Goal: Information Seeking & Learning: Learn about a topic

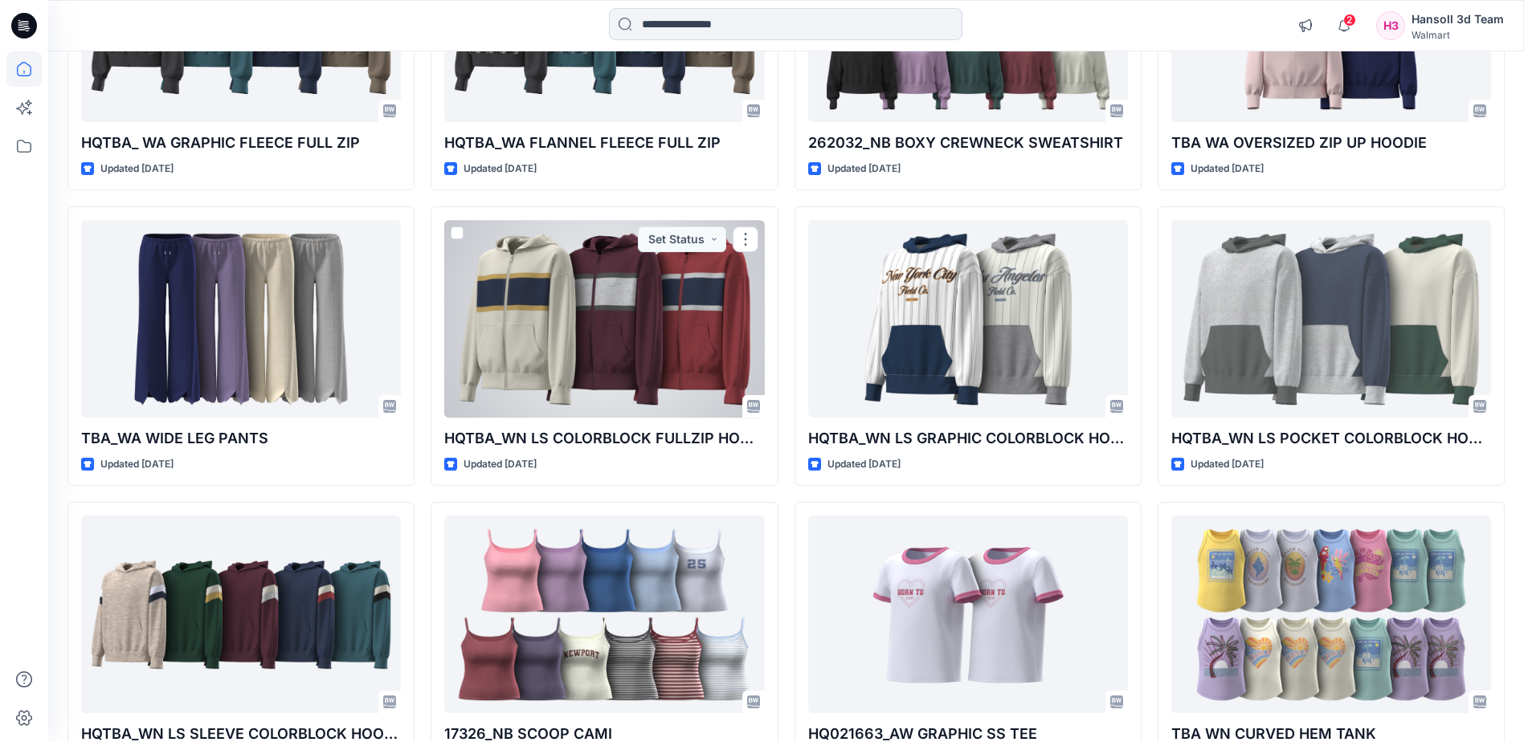
scroll to position [2686, 0]
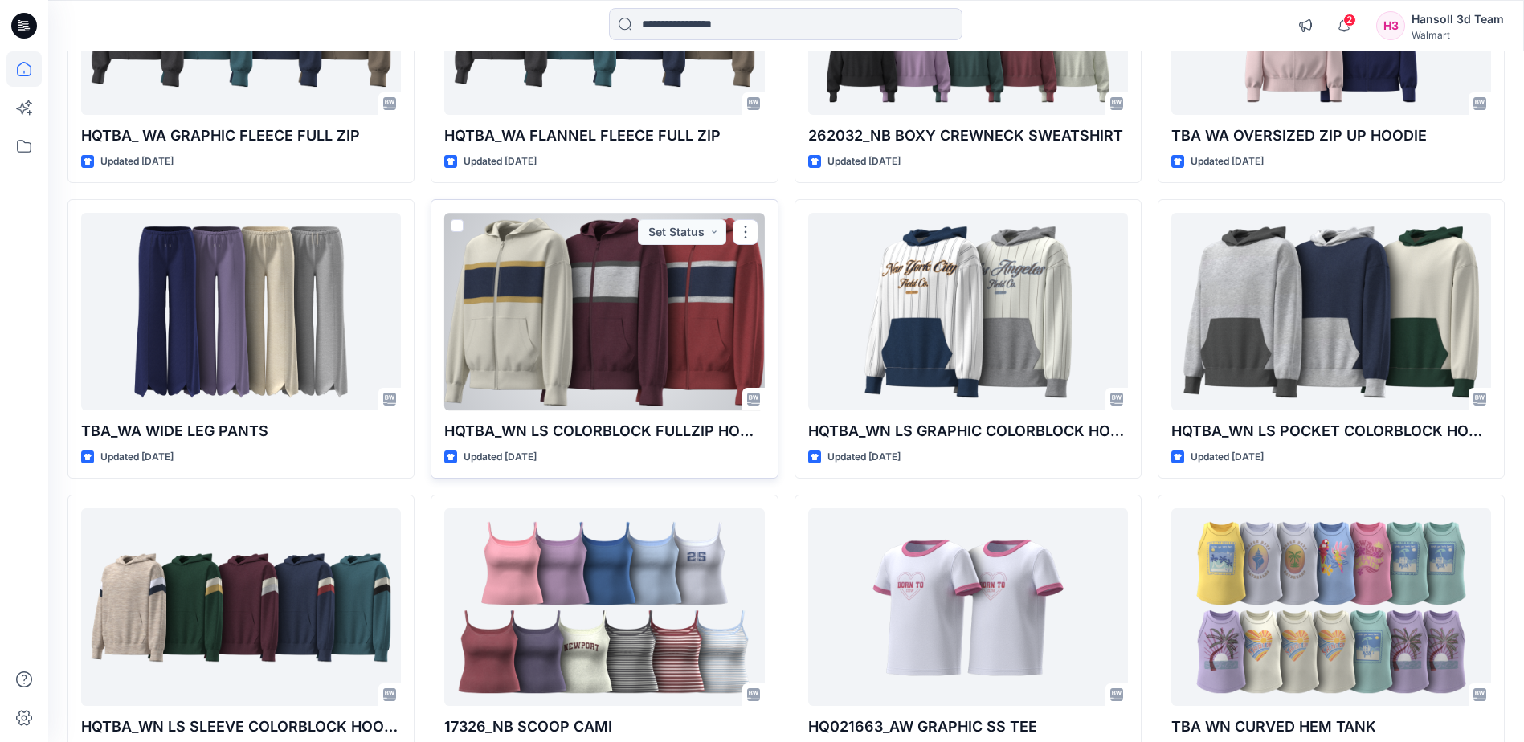
click at [618, 373] on div at bounding box center [604, 311] width 320 height 197
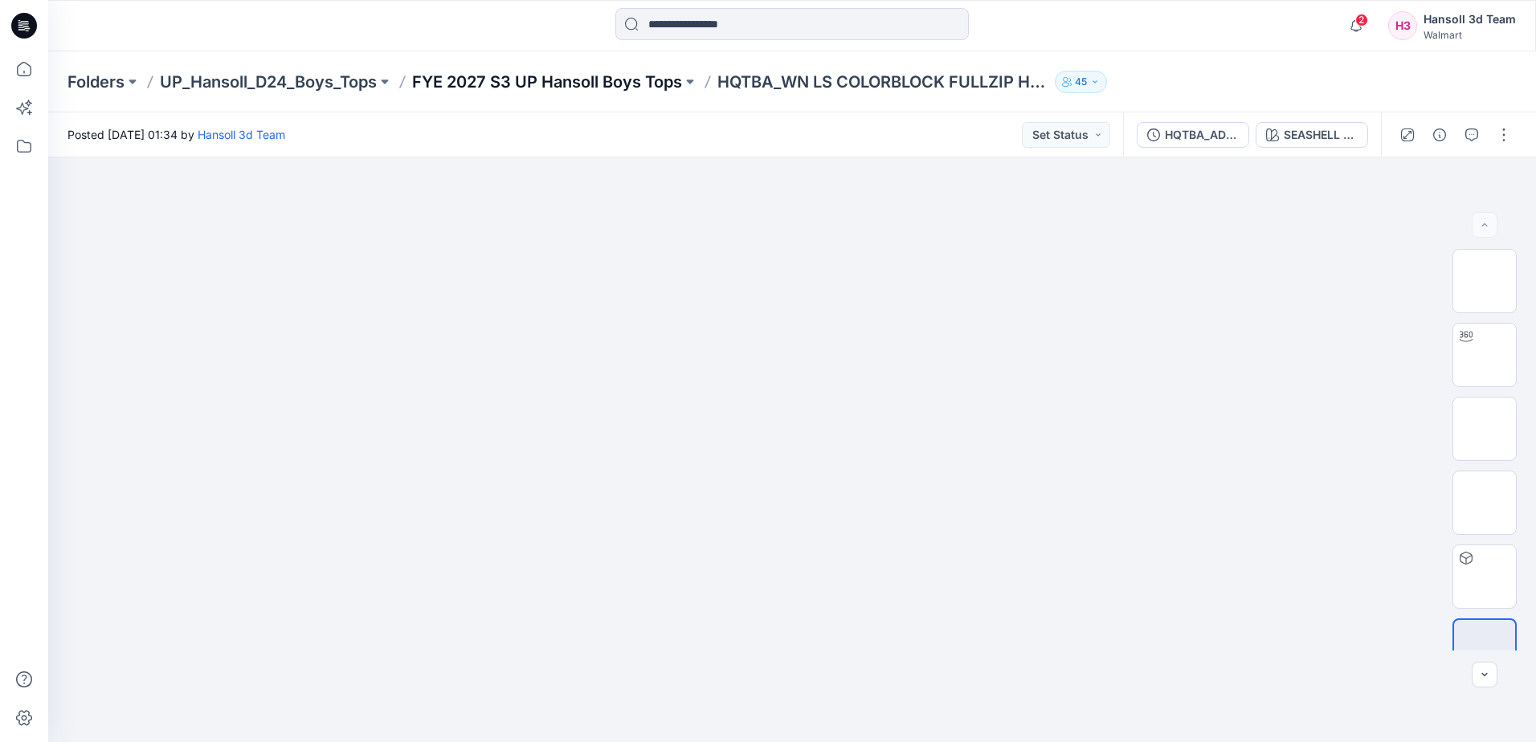
click at [590, 82] on p "FYE 2027 S3 UP Hansoll Boys Tops" at bounding box center [547, 82] width 270 height 22
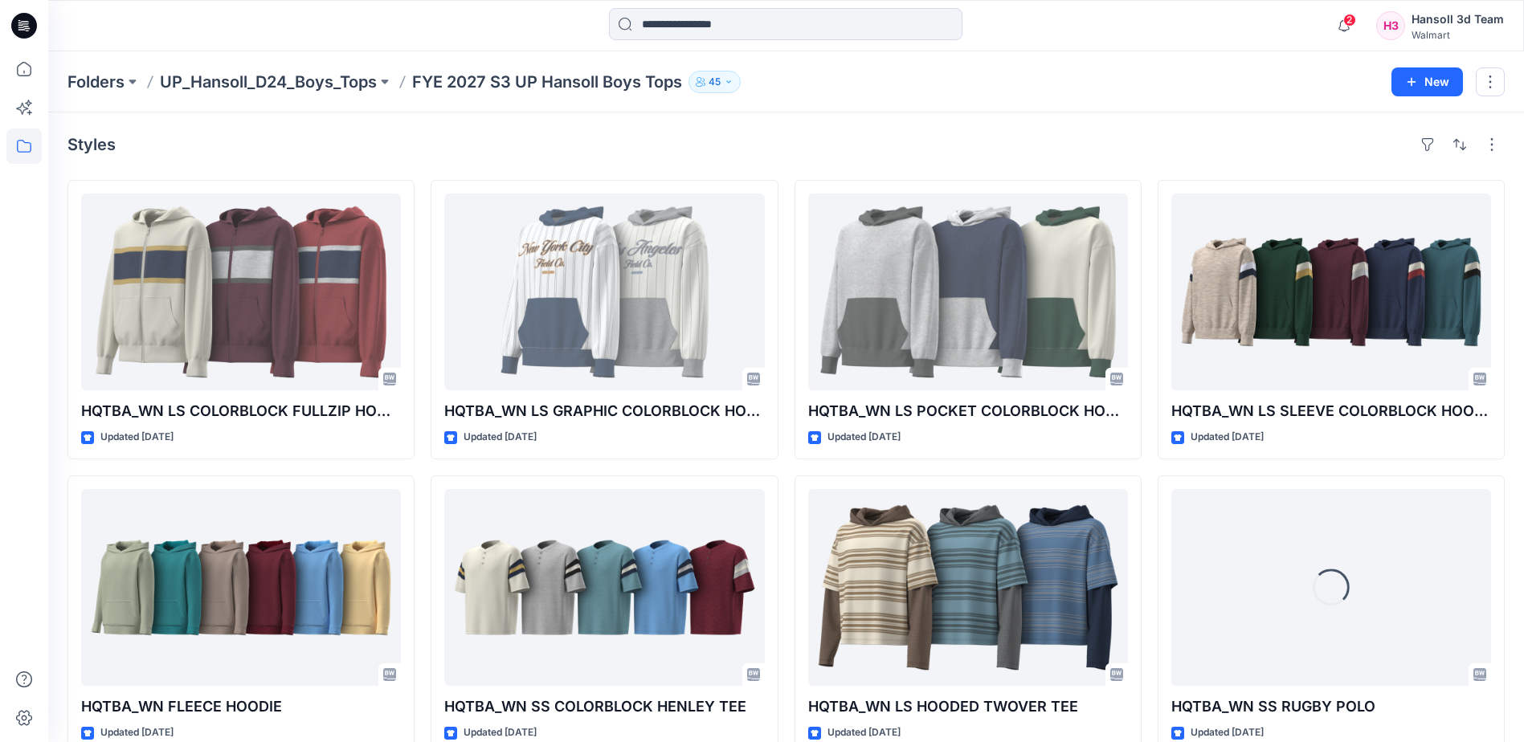
click at [689, 157] on div "Styles" at bounding box center [785, 145] width 1437 height 26
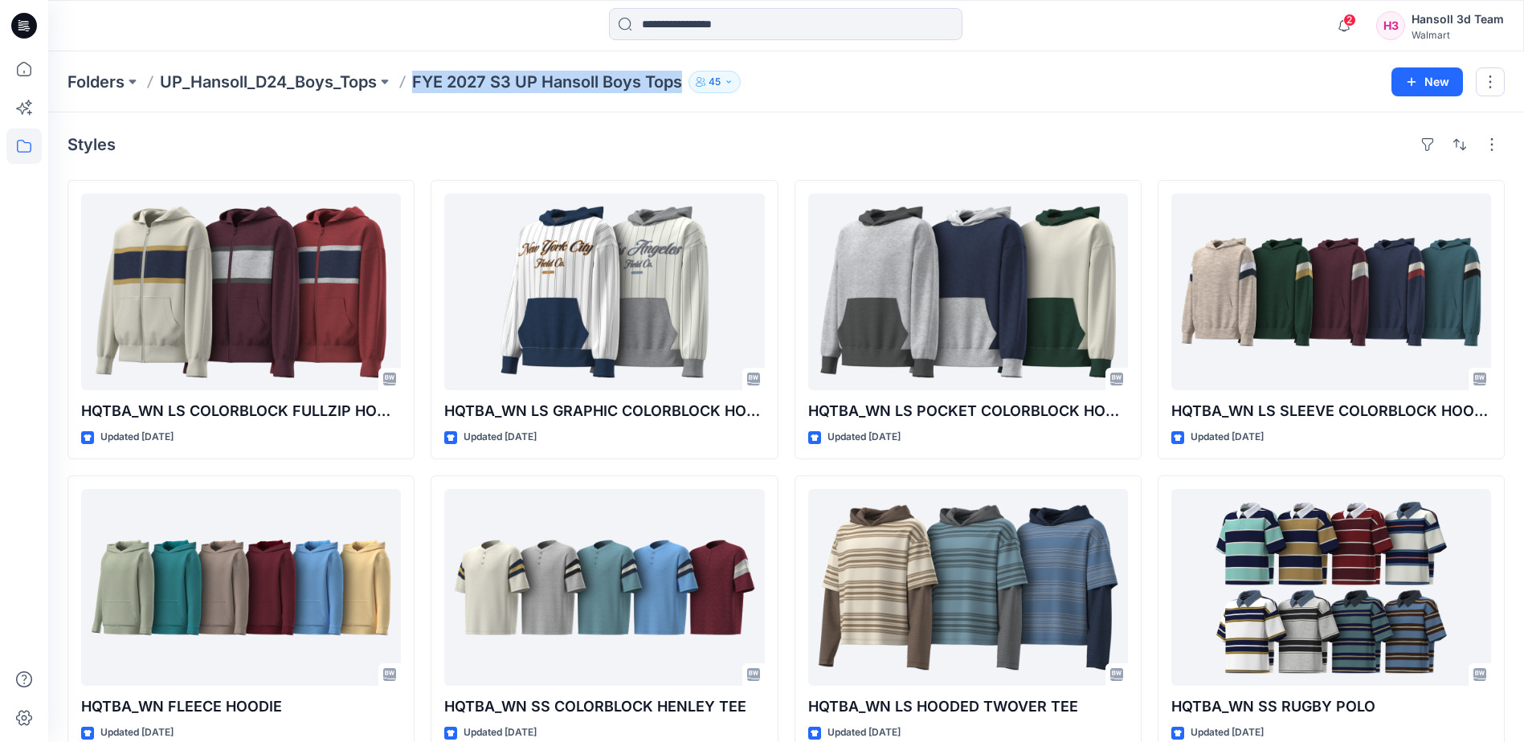
drag, startPoint x: 414, startPoint y: 79, endPoint x: 694, endPoint y: 78, distance: 280.3
click at [694, 78] on div "Folders UP_Hansoll_D24_Boys_Tops FYE 2027 S3 UP Hansoll Boys Tops 45" at bounding box center [723, 82] width 1312 height 22
copy div "FYE 2027 S3 UP Hansoll Boys Tops 45 New"
click at [850, 90] on div "Folders UP_Hansoll_D24_Boys_Tops FYE 2027 S3 UP Hansoll Boys Tops 45" at bounding box center [723, 82] width 1312 height 22
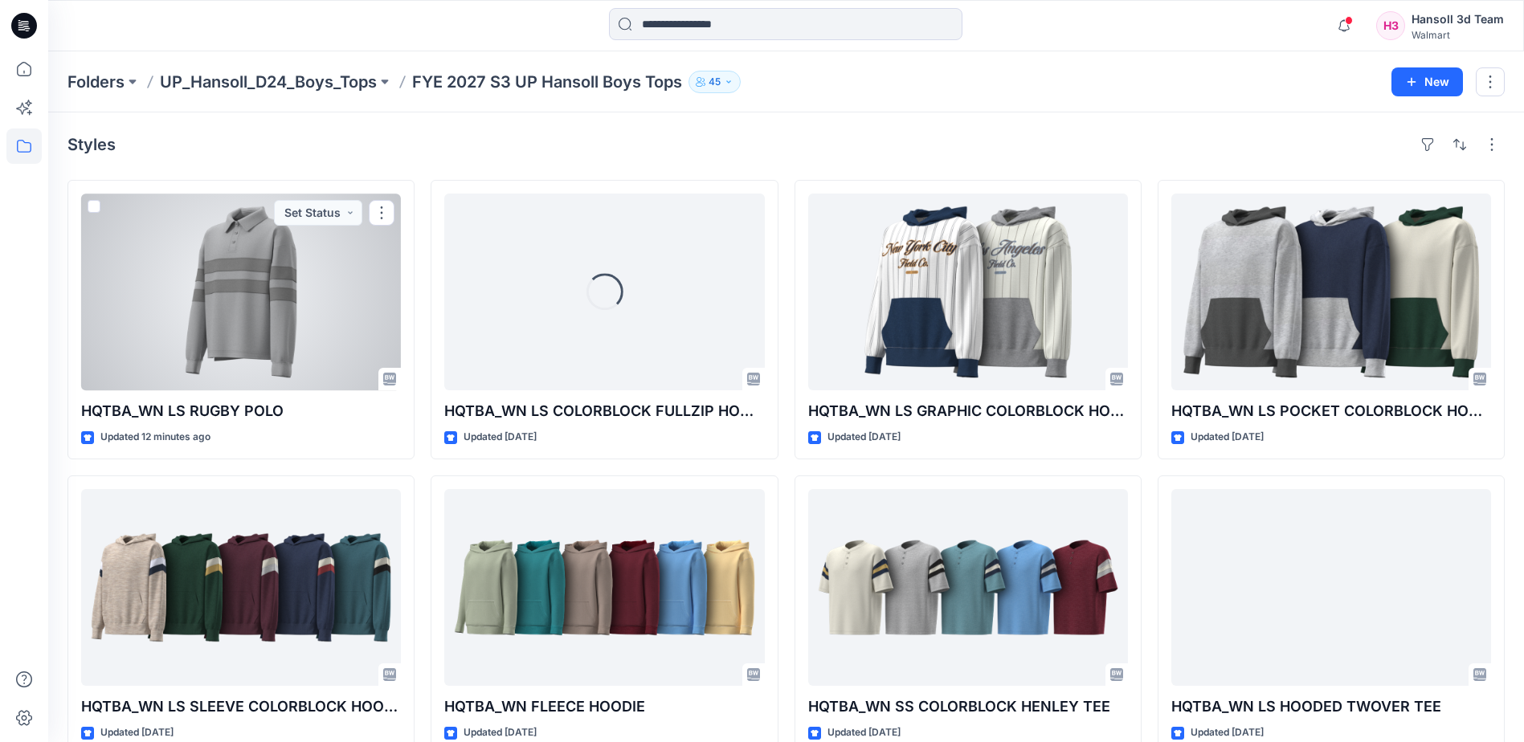
click at [217, 284] on div at bounding box center [241, 292] width 320 height 197
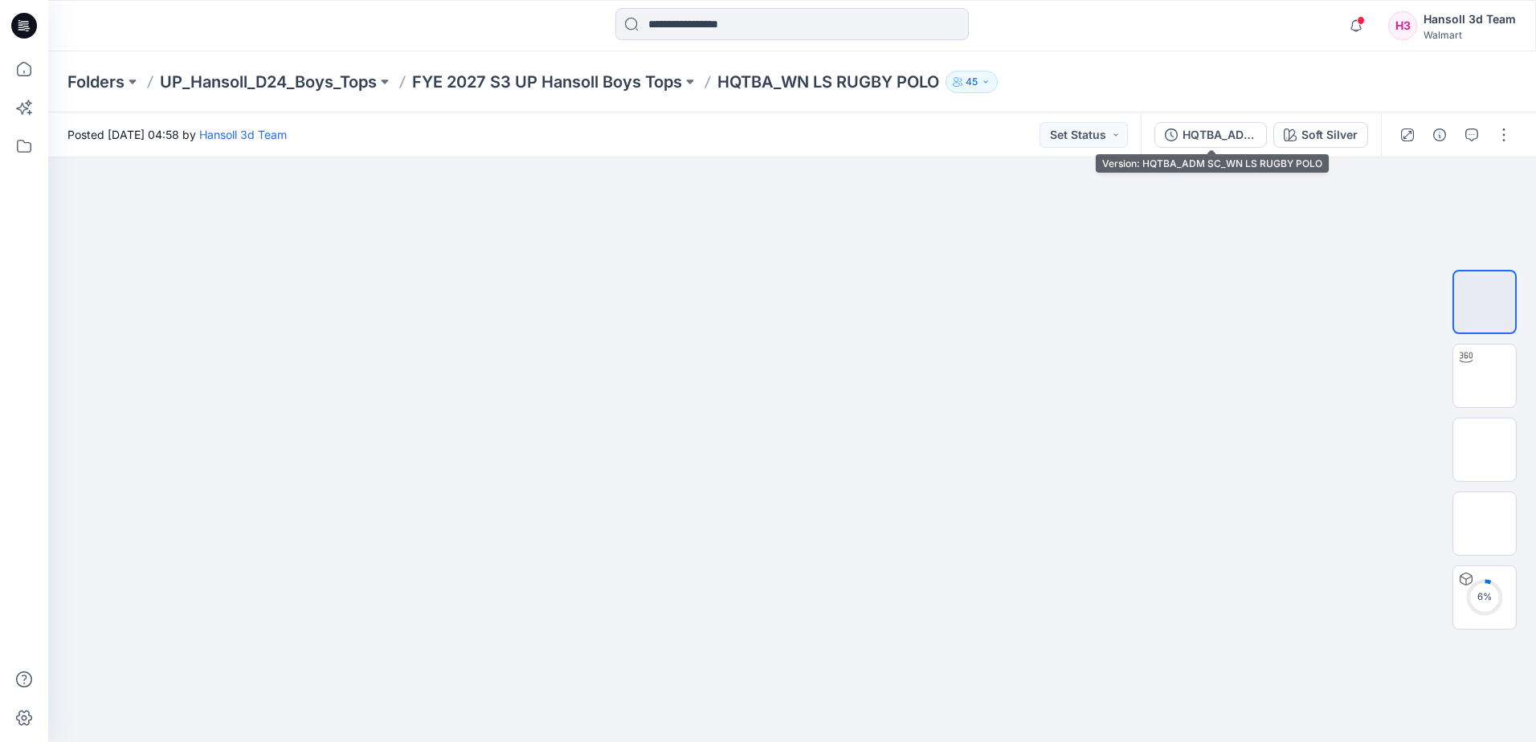
click at [1198, 137] on div "HQTBA_ADM SC_WN LS RUGBY POLO" at bounding box center [1219, 135] width 74 height 18
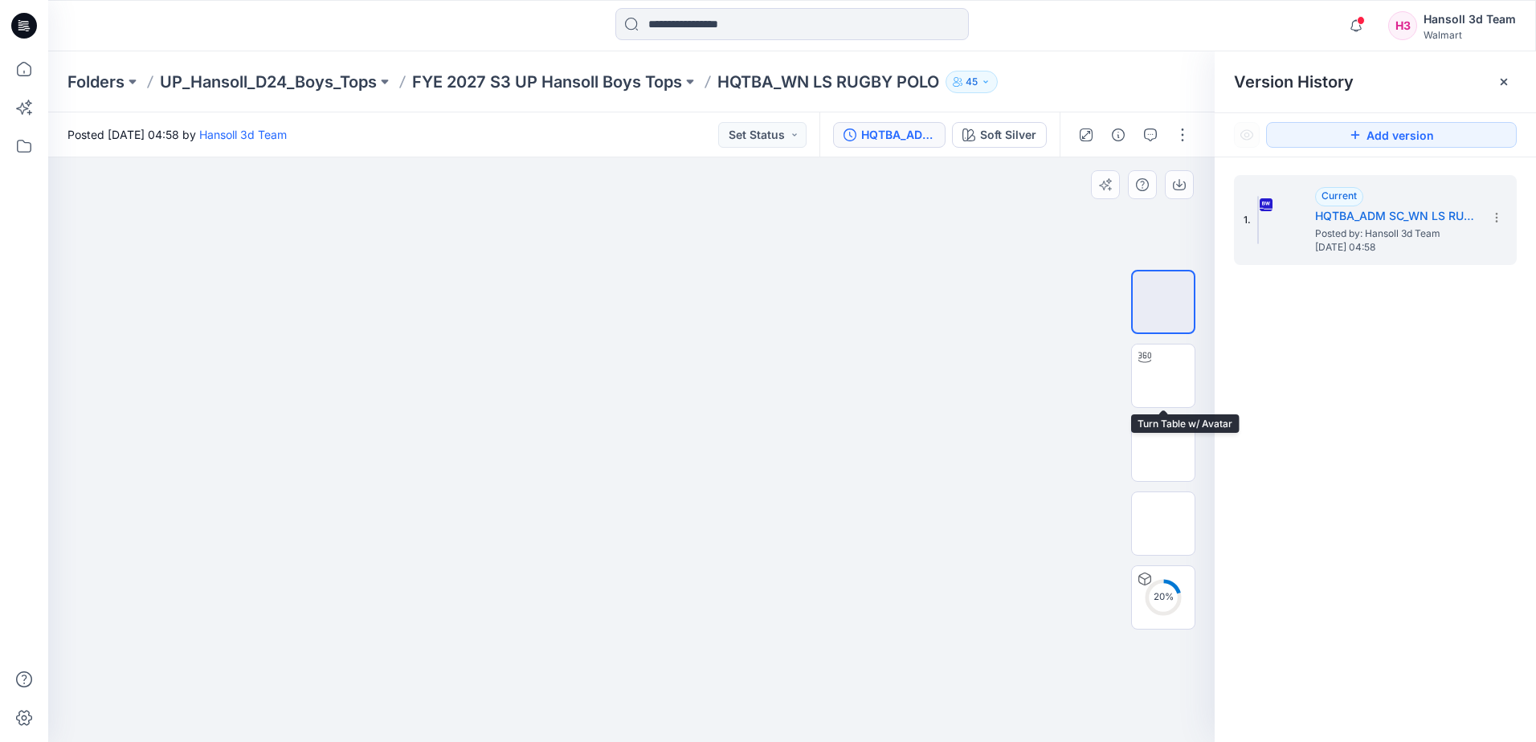
drag, startPoint x: 1157, startPoint y: 373, endPoint x: 1117, endPoint y: 375, distance: 40.2
click at [1163, 376] on img at bounding box center [1163, 376] width 0 height 0
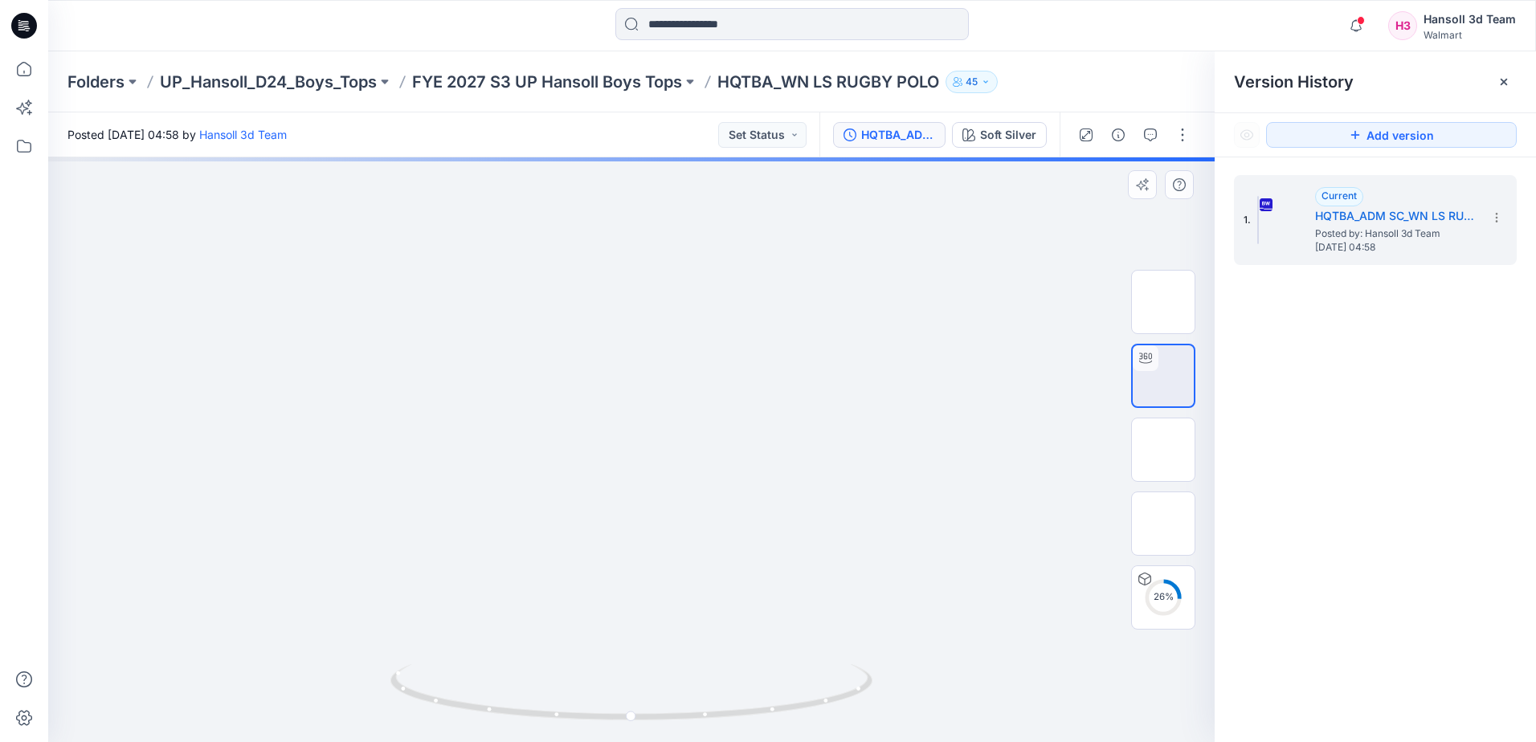
drag, startPoint x: 730, startPoint y: 267, endPoint x: 716, endPoint y: 418, distance: 152.5
drag, startPoint x: 729, startPoint y: 404, endPoint x: 712, endPoint y: 545, distance: 142.4
drag, startPoint x: 740, startPoint y: 708, endPoint x: 279, endPoint y: 724, distance: 460.4
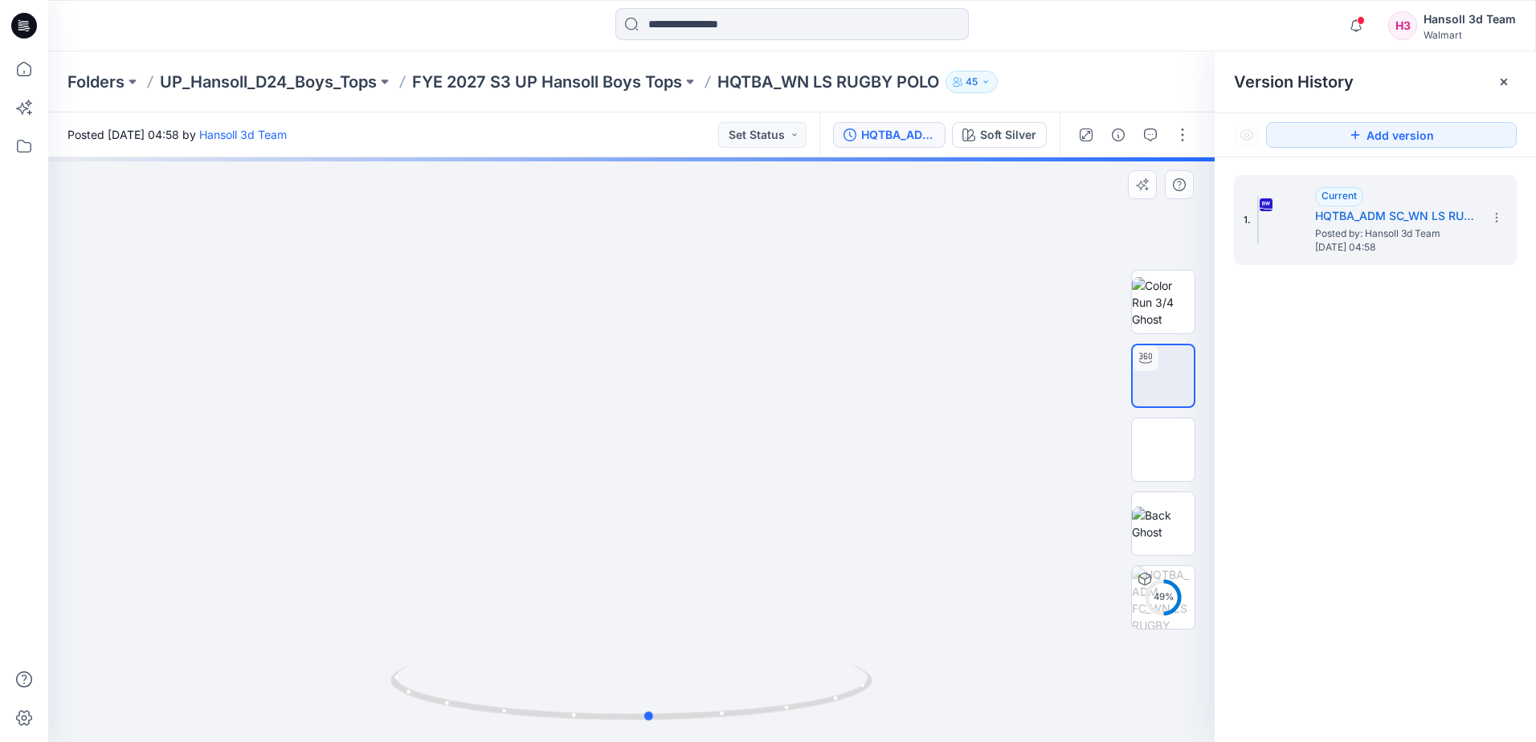
click at [279, 724] on div at bounding box center [631, 449] width 1166 height 585
